Goal: Task Accomplishment & Management: Complete application form

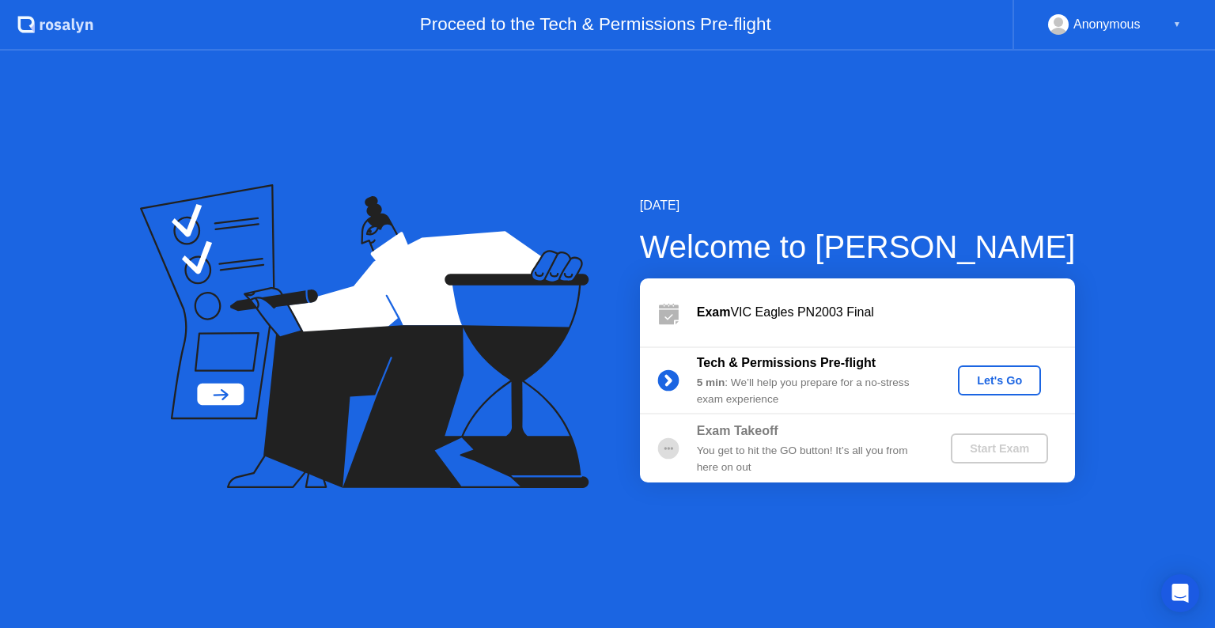
click at [1019, 369] on button "Let's Go" at bounding box center [999, 380] width 83 height 30
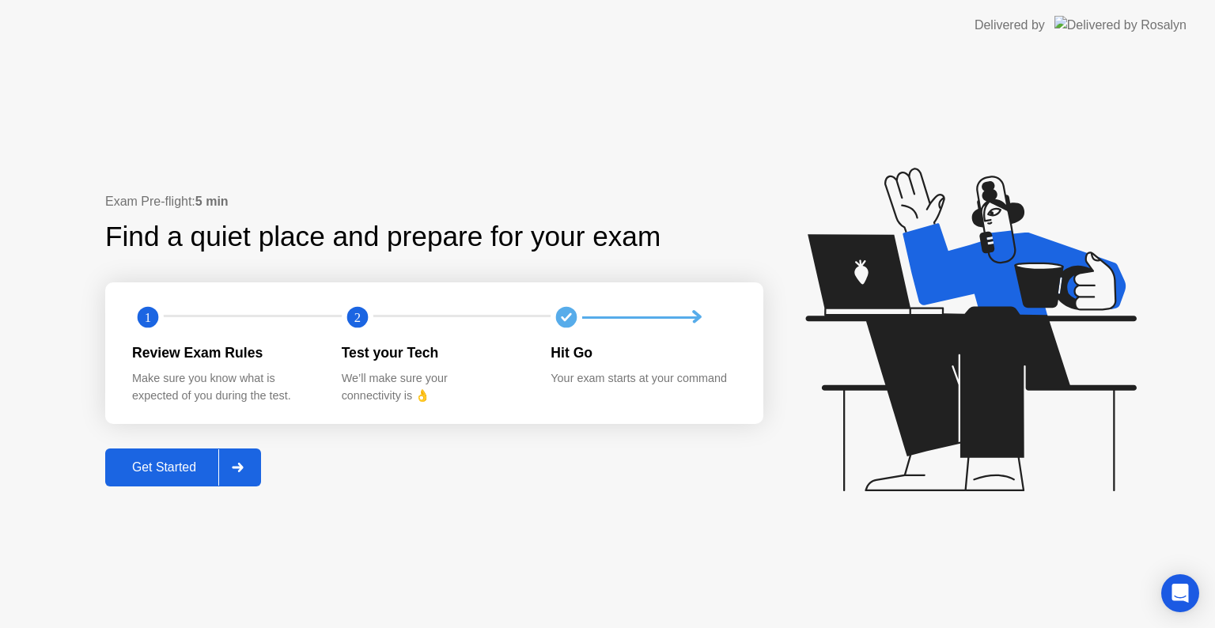
click at [237, 450] on div at bounding box center [237, 467] width 38 height 36
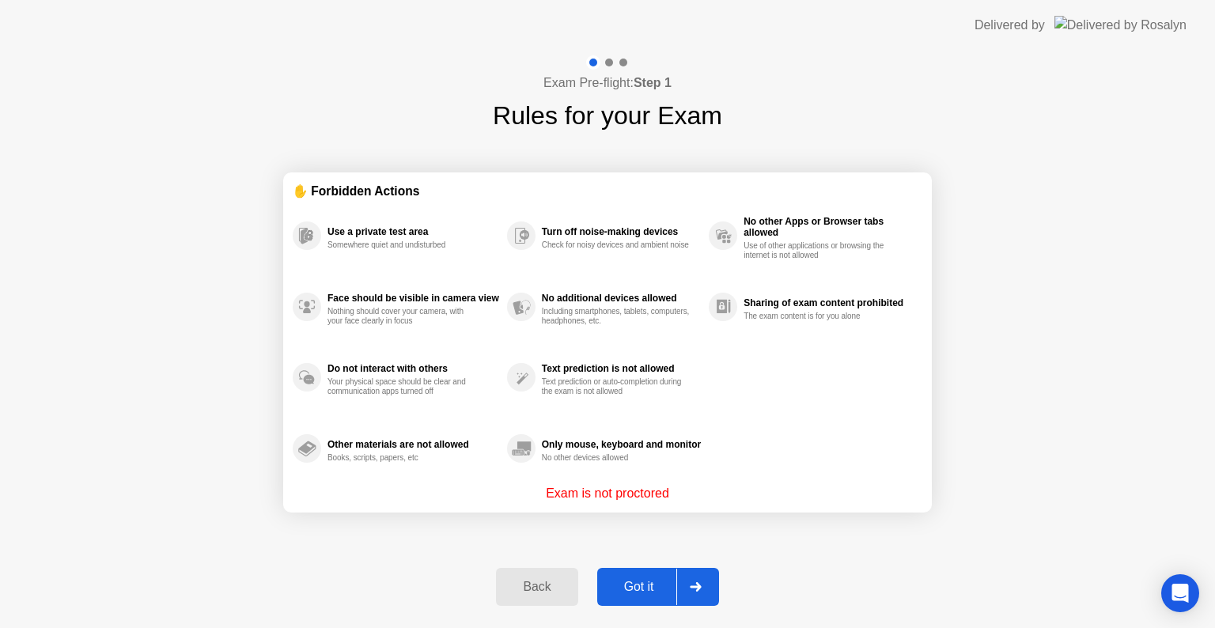
click at [641, 586] on div "Got it" at bounding box center [639, 587] width 74 height 14
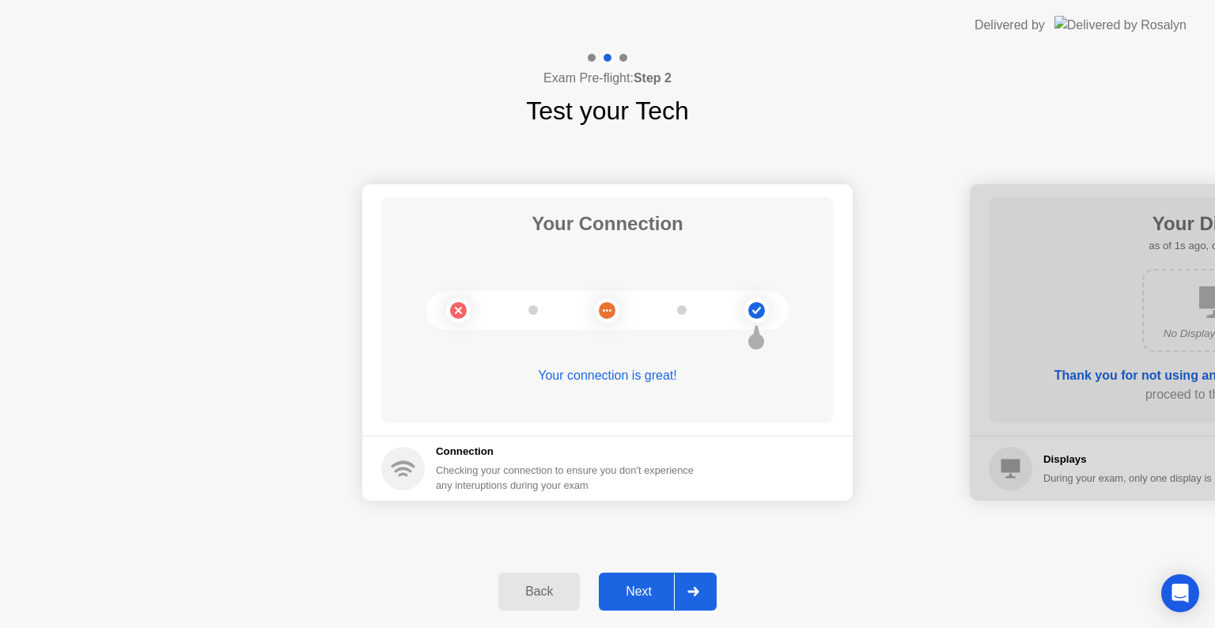
click at [615, 585] on div "Next" at bounding box center [639, 592] width 70 height 14
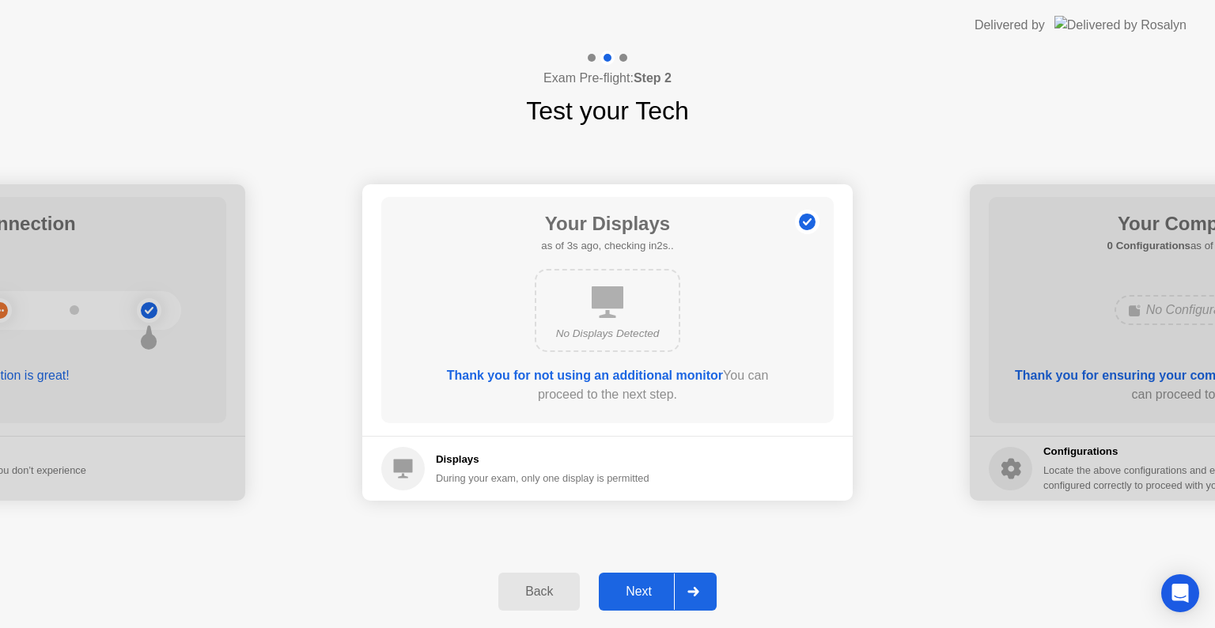
click at [632, 589] on div "Next" at bounding box center [639, 592] width 70 height 14
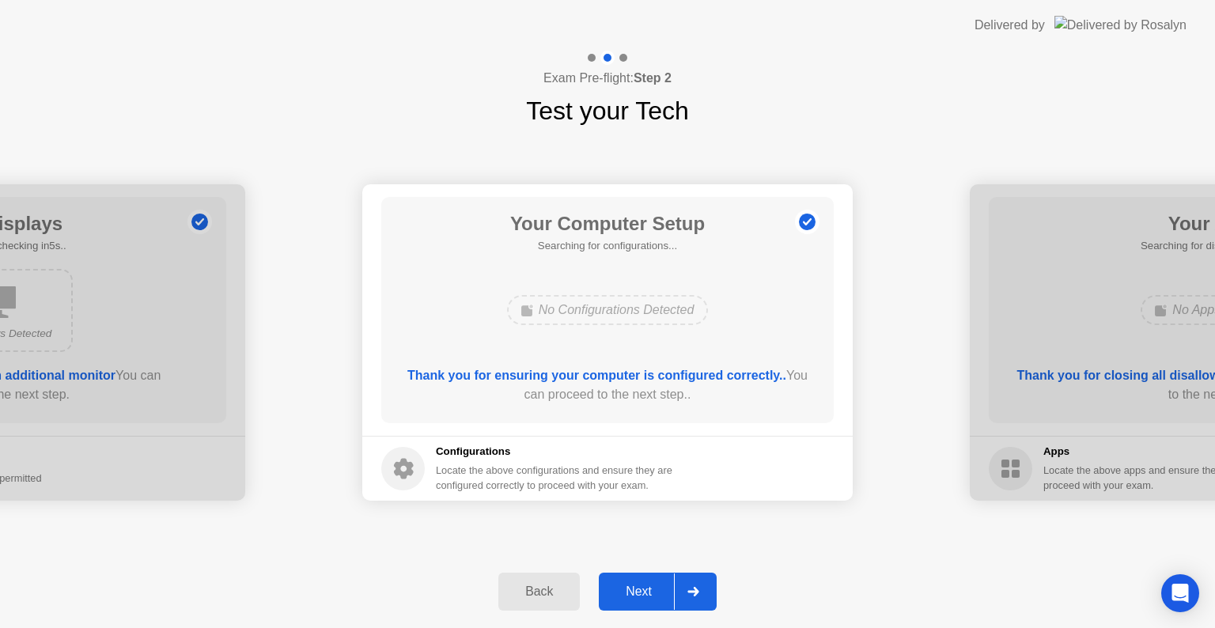
click at [632, 589] on div "Next" at bounding box center [639, 592] width 70 height 14
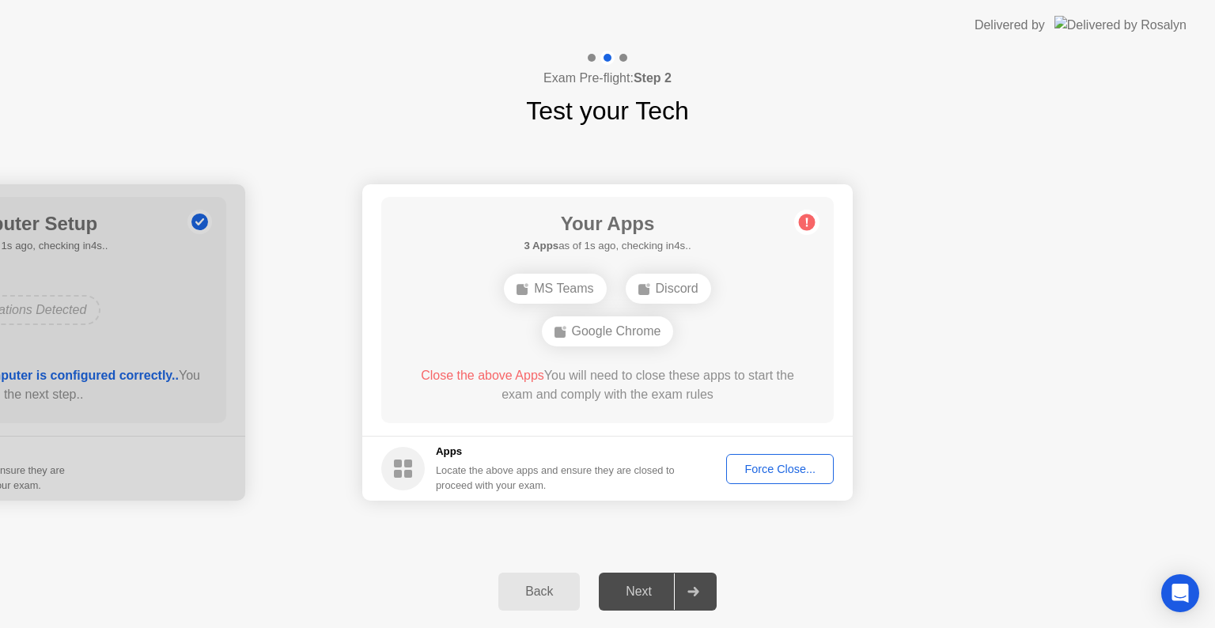
click at [774, 470] on div "Force Close..." at bounding box center [780, 469] width 97 height 13
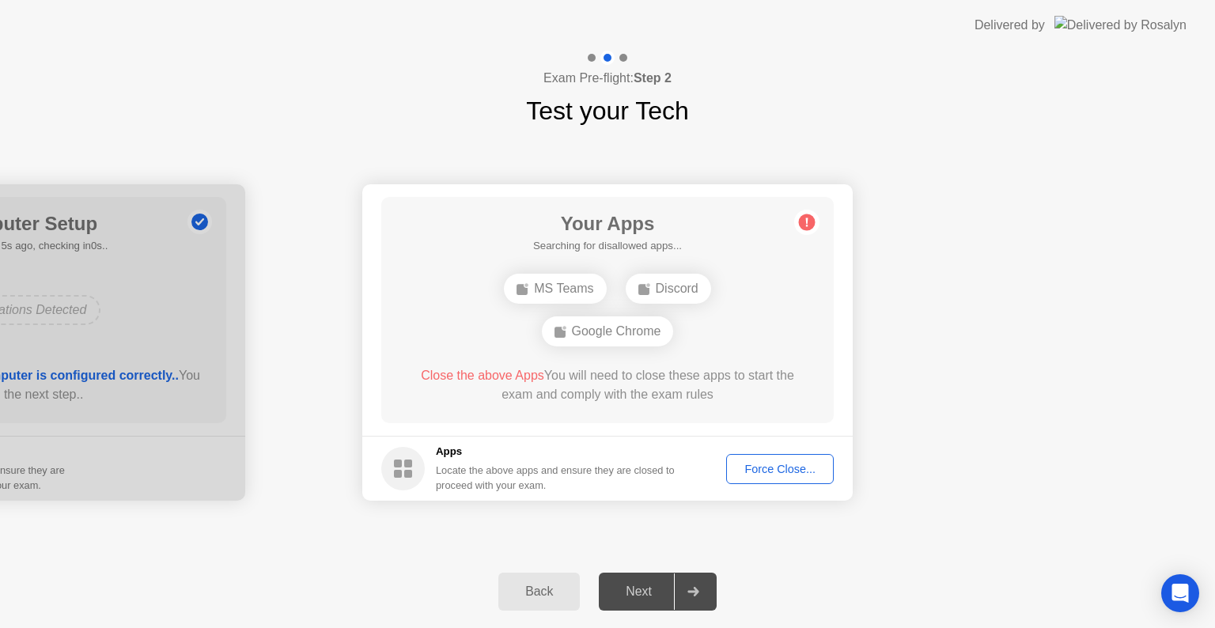
click at [756, 478] on button "Force Close..." at bounding box center [780, 469] width 108 height 30
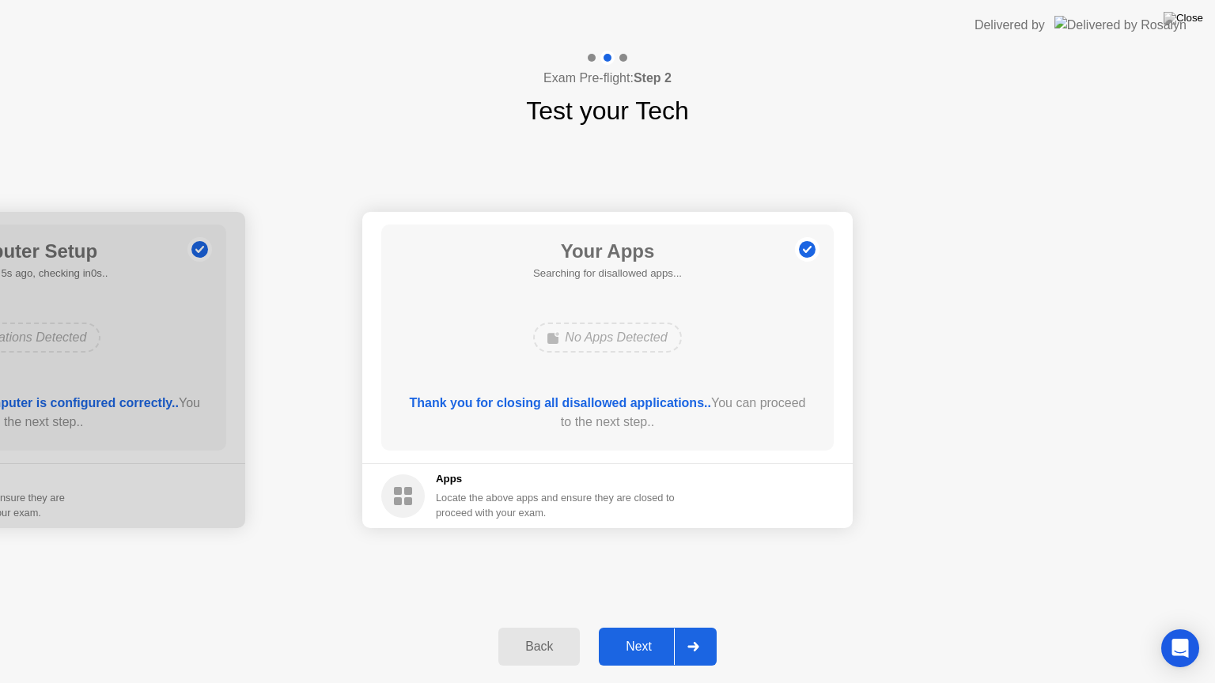
click at [642, 627] on div "Next" at bounding box center [639, 647] width 70 height 14
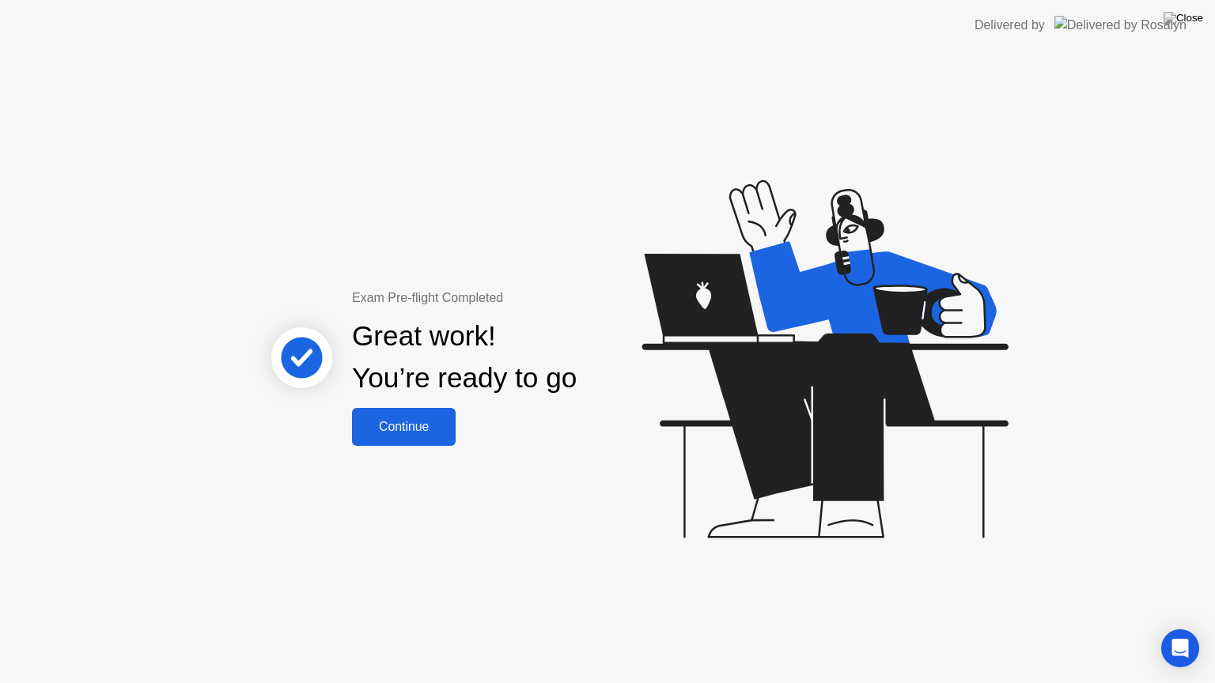
click at [389, 422] on div "Continue" at bounding box center [404, 427] width 94 height 14
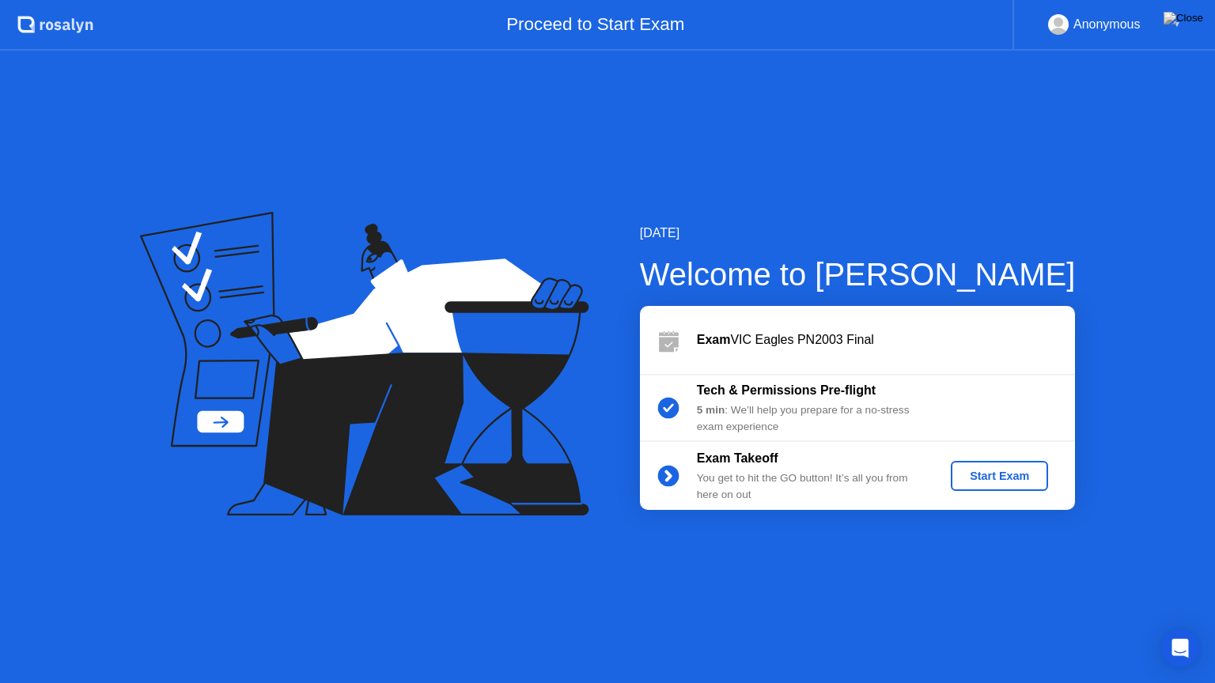
click at [984, 483] on div "Start Exam" at bounding box center [999, 476] width 85 height 13
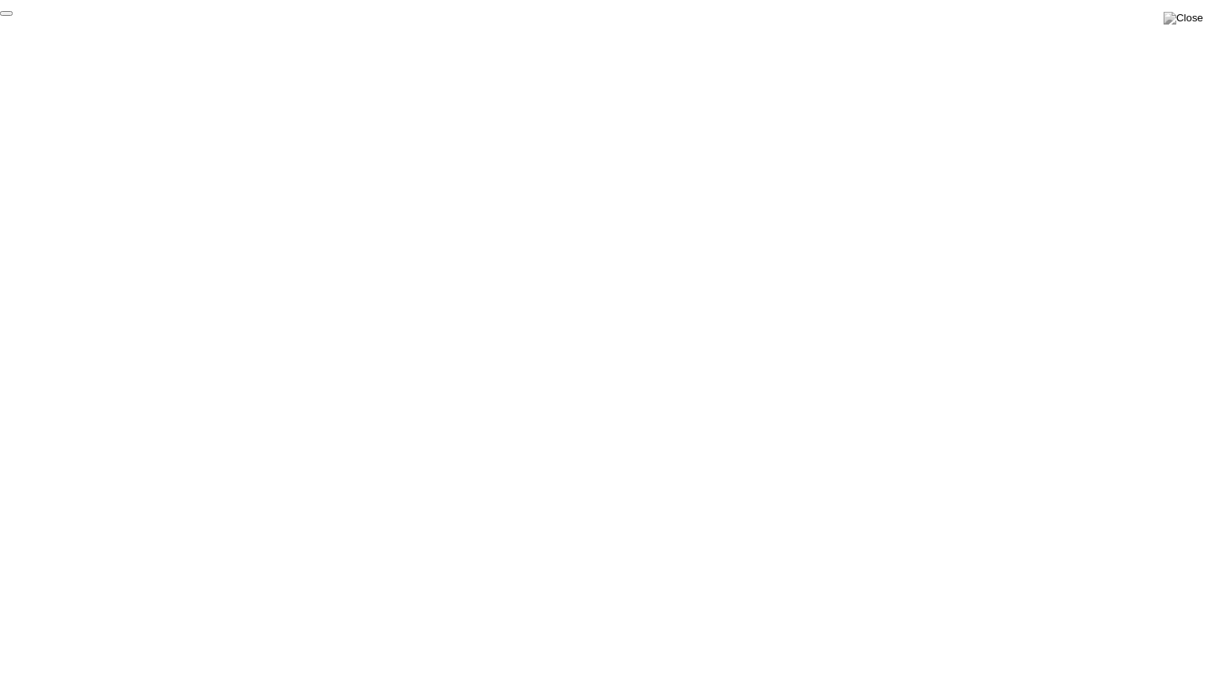
click at [13, 16] on button "End Proctoring Session" at bounding box center [6, 13] width 13 height 5
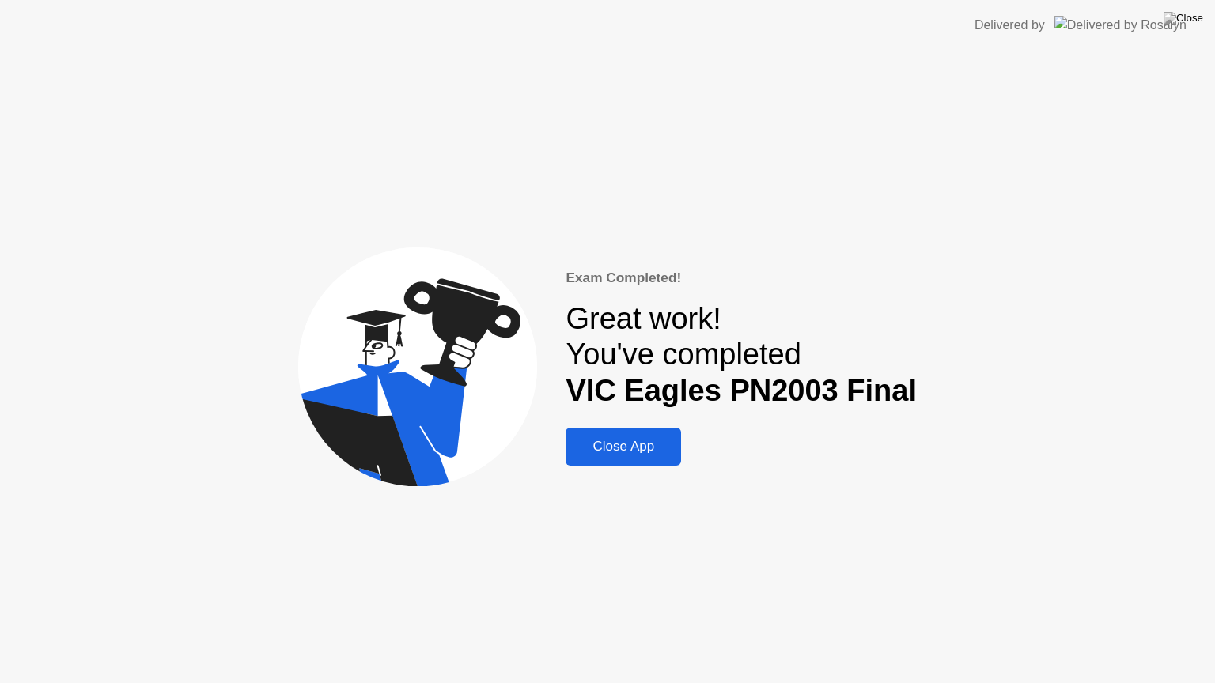
click at [654, 439] on div "Close App" at bounding box center [623, 447] width 106 height 16
